Goal: Task Accomplishment & Management: Use online tool/utility

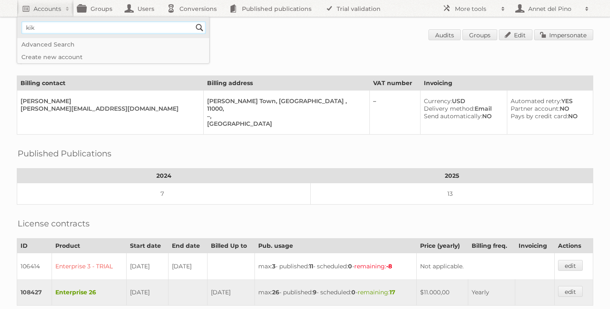
type input"] "KiK Textilien"
click at [201, 28] on input "Search" at bounding box center [199, 27] width 13 height 13
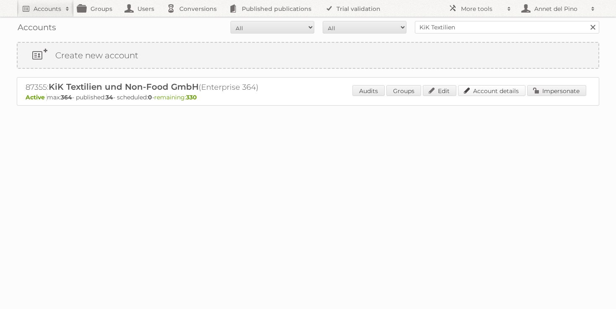
click at [498, 90] on link "Account details" at bounding box center [491, 90] width 67 height 11
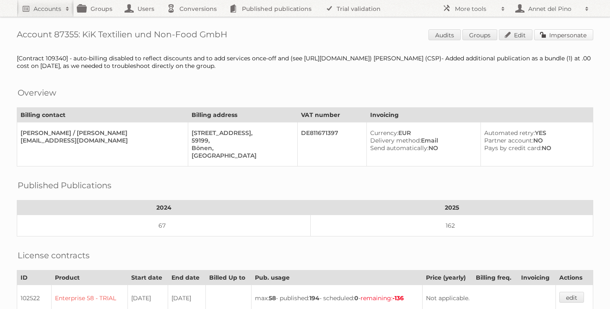
click at [551, 33] on link "Impersonate" at bounding box center [563, 34] width 59 height 11
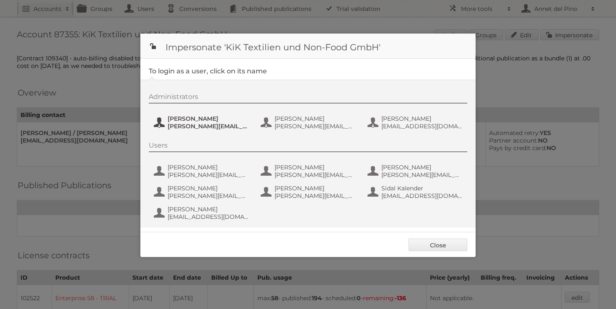
click at [196, 117] on span "Andre Busch" at bounding box center [208, 119] width 81 height 8
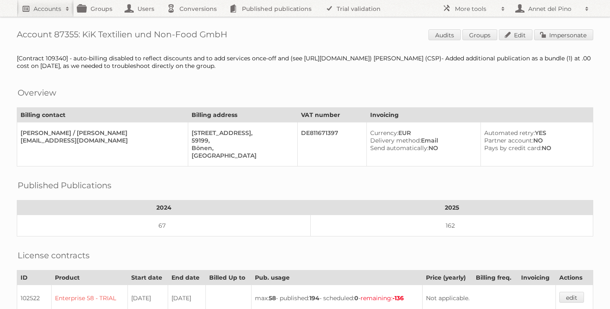
click at [28, 10] on link "Accounts" at bounding box center [45, 8] width 57 height 17
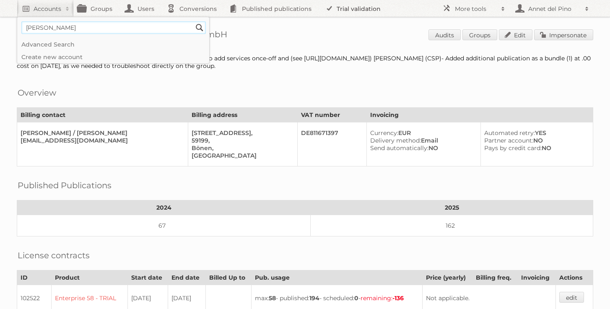
type input"] "ann"
